Goal: Answer question/provide support: Answer question/provide support

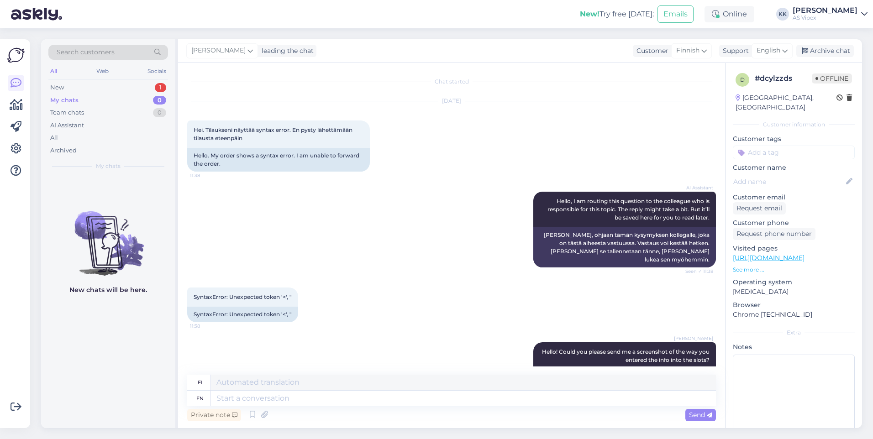
scroll to position [281, 0]
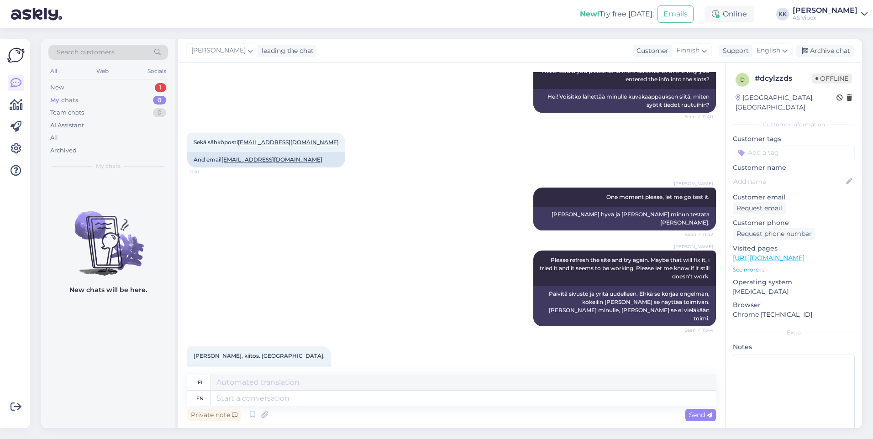
click at [78, 94] on div "My chats 0" at bounding box center [108, 100] width 120 height 13
click at [79, 90] on div "New 1" at bounding box center [108, 87] width 120 height 13
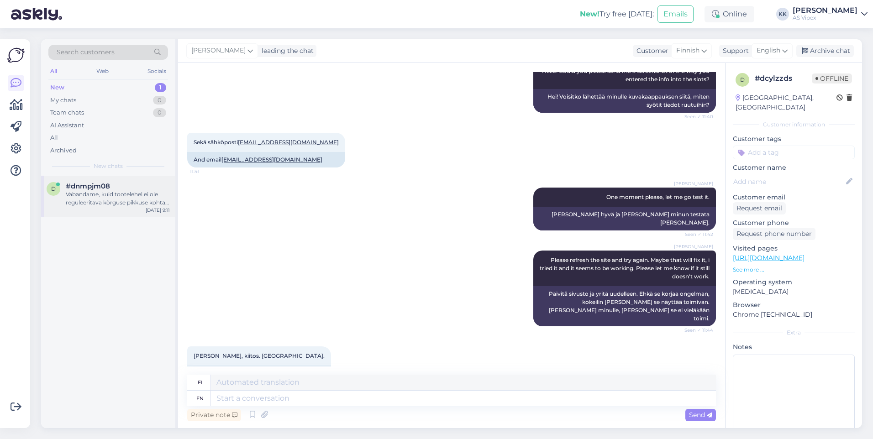
click at [115, 194] on div "Vabandame, kuid tootelehel ei ole reguleeritava kõrguse pikkuse kohta infot. Ed…" at bounding box center [118, 199] width 104 height 16
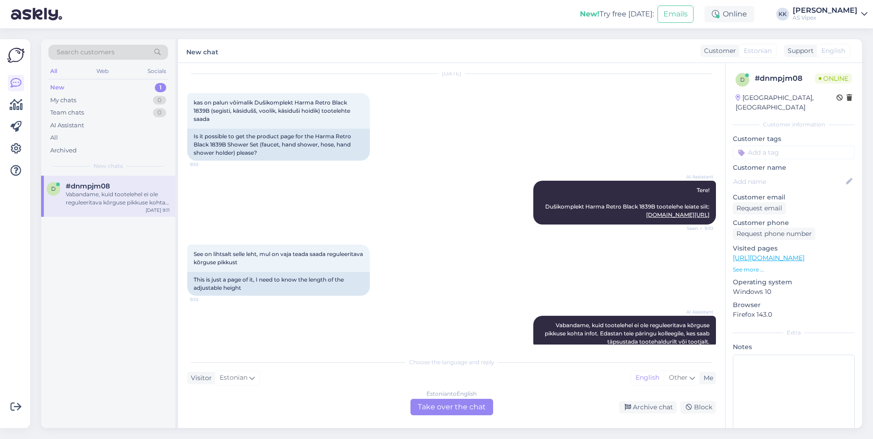
scroll to position [53, 0]
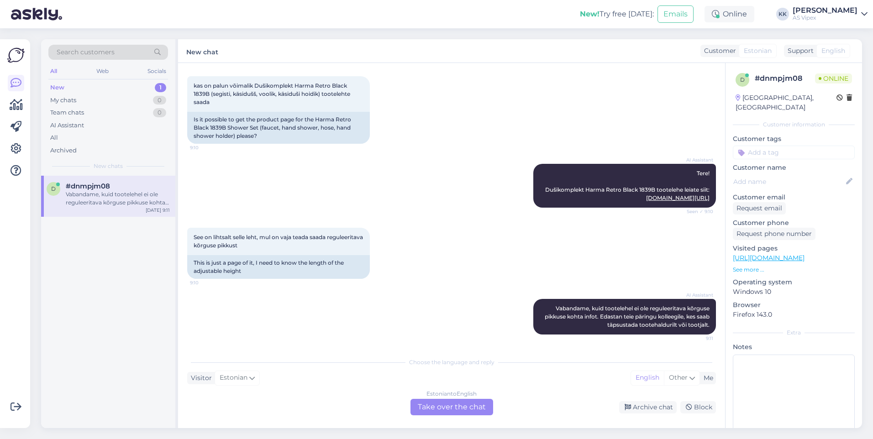
click at [482, 406] on div "Estonian to English Take over the chat" at bounding box center [452, 407] width 83 height 16
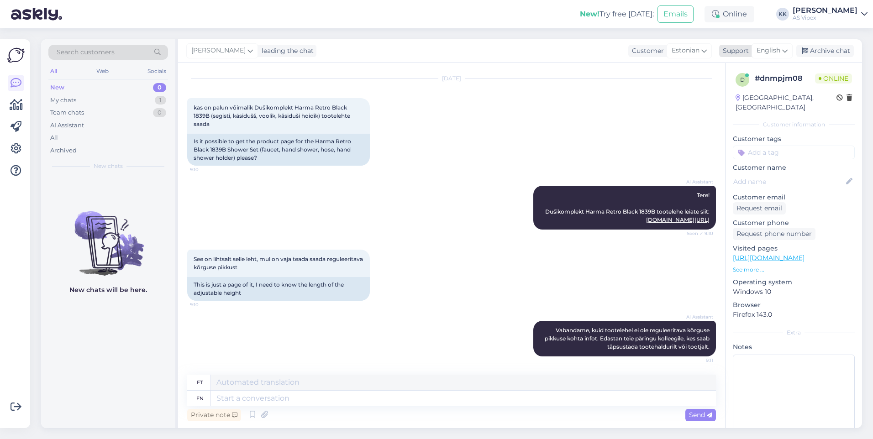
click at [783, 53] on icon at bounding box center [785, 51] width 5 height 10
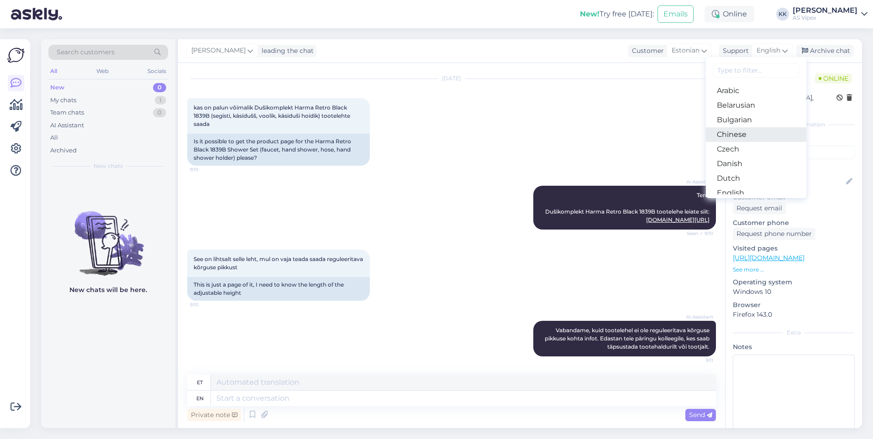
scroll to position [0, 0]
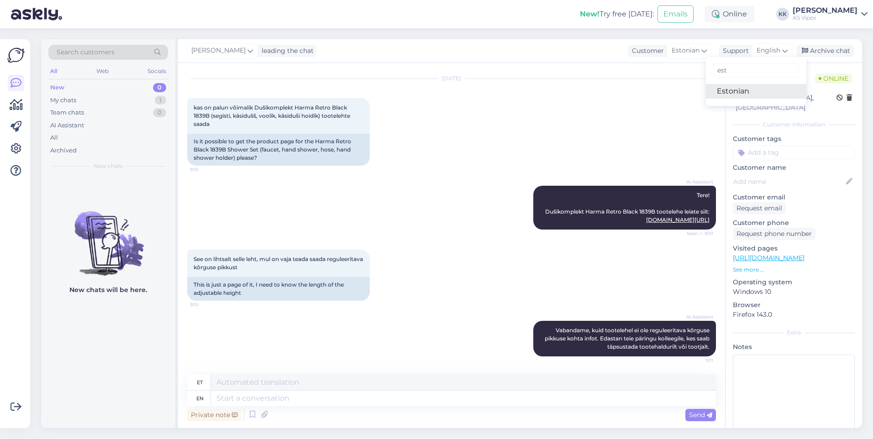
type input "est"
click at [747, 98] on link "Estonian" at bounding box center [756, 91] width 101 height 15
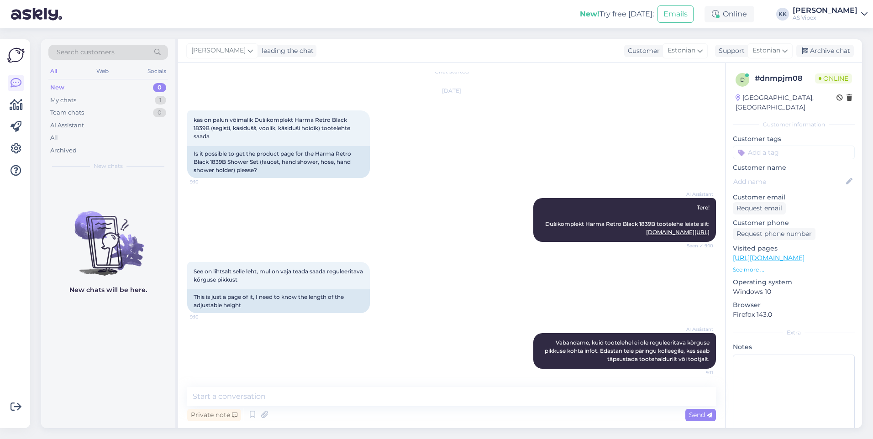
scroll to position [18, 0]
click at [475, 406] on textarea at bounding box center [451, 396] width 529 height 19
type textarea "Tervist! Reguleeritava kõrguse pikkus onkuni 130.4cm!"
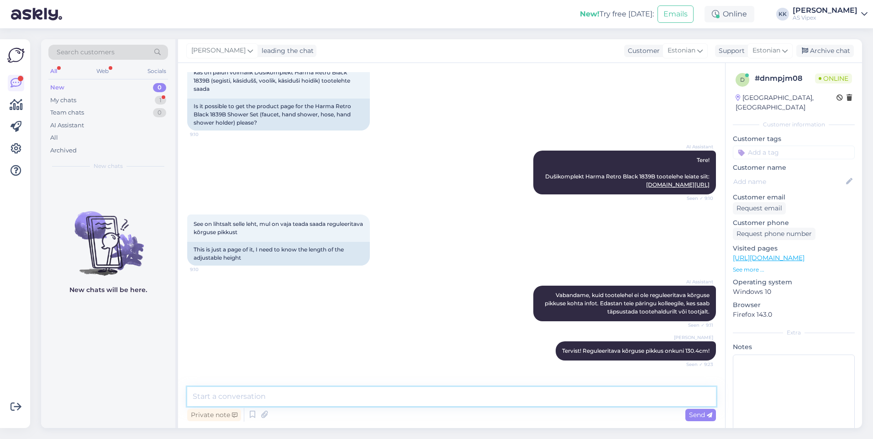
scroll to position [97, 0]
